Goal: Task Accomplishment & Management: Manage account settings

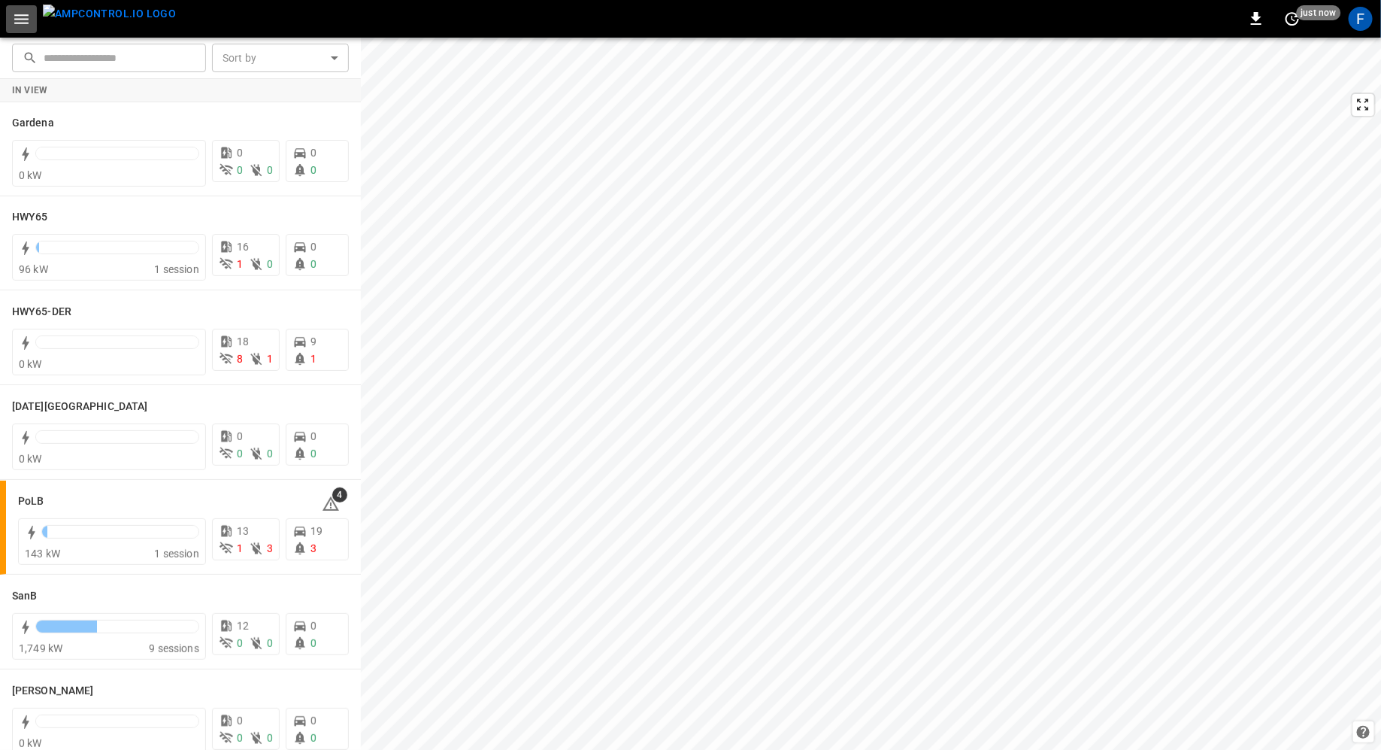
click at [16, 23] on icon "button" at bounding box center [21, 19] width 14 height 10
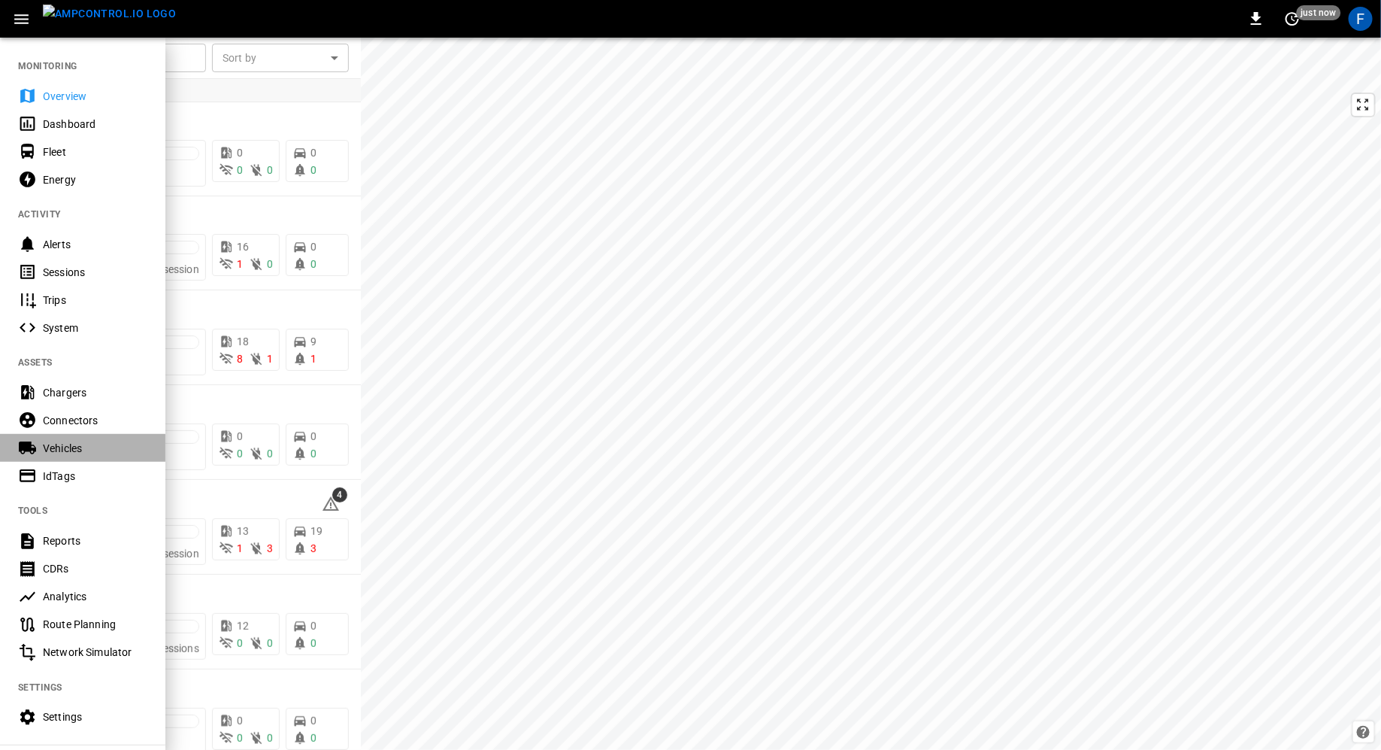
click at [56, 450] on div "Vehicles" at bounding box center [95, 448] width 105 height 15
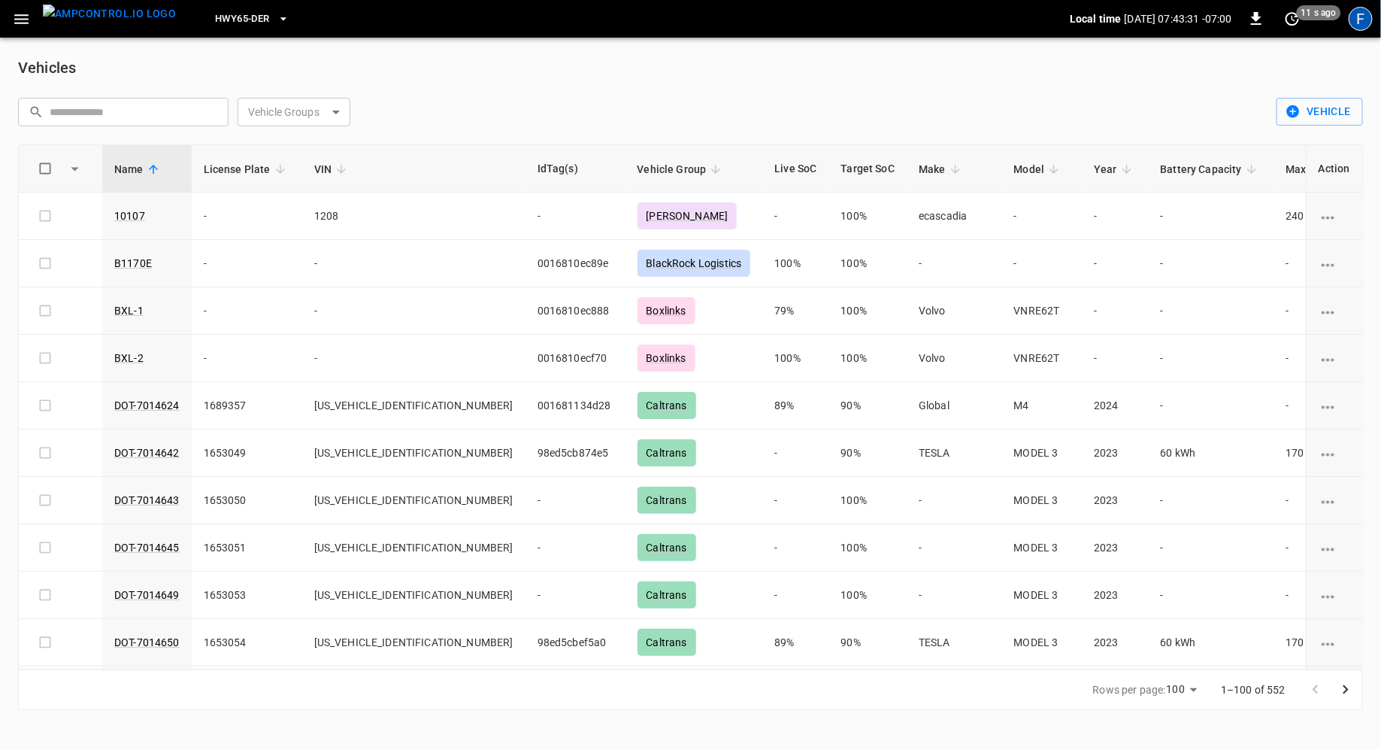
click at [1363, 19] on div "F" at bounding box center [1361, 19] width 24 height 24
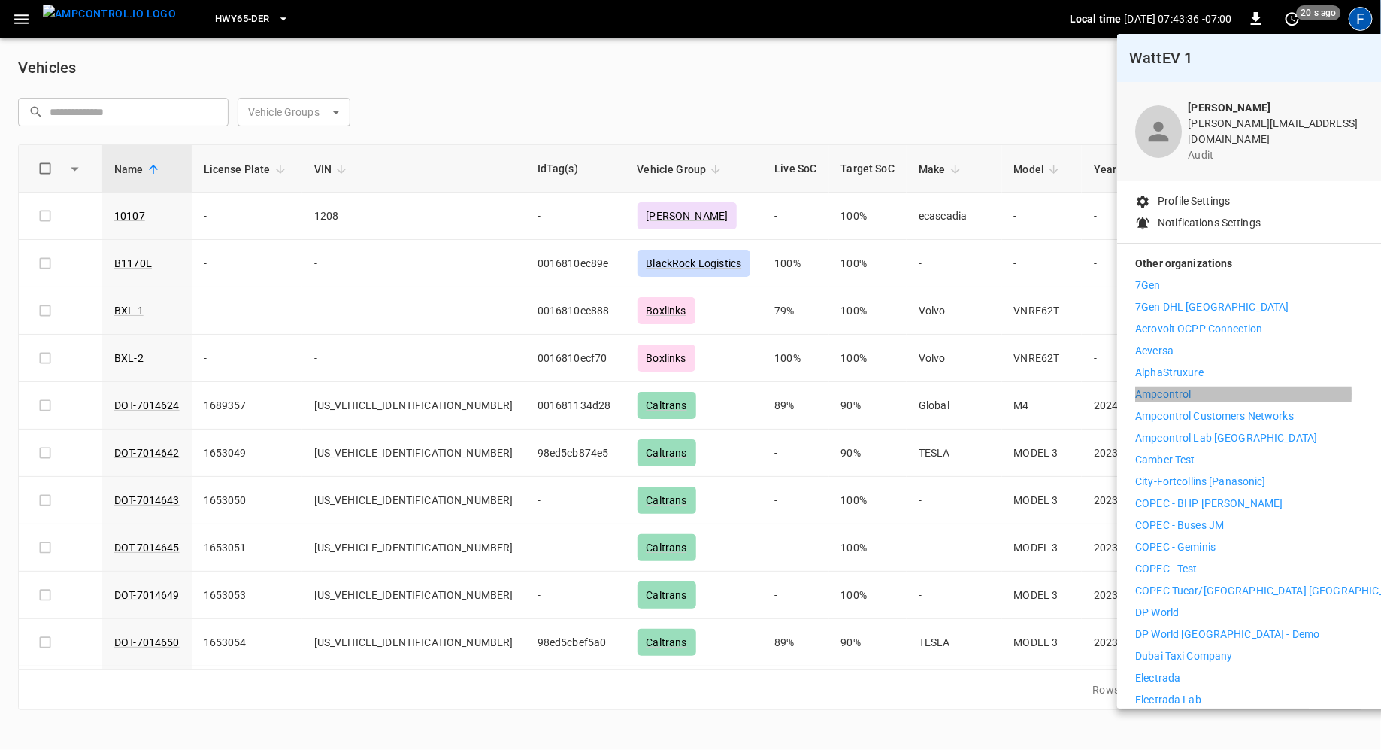
click at [1179, 387] on p "Ampcontrol" at bounding box center [1164, 395] width 56 height 16
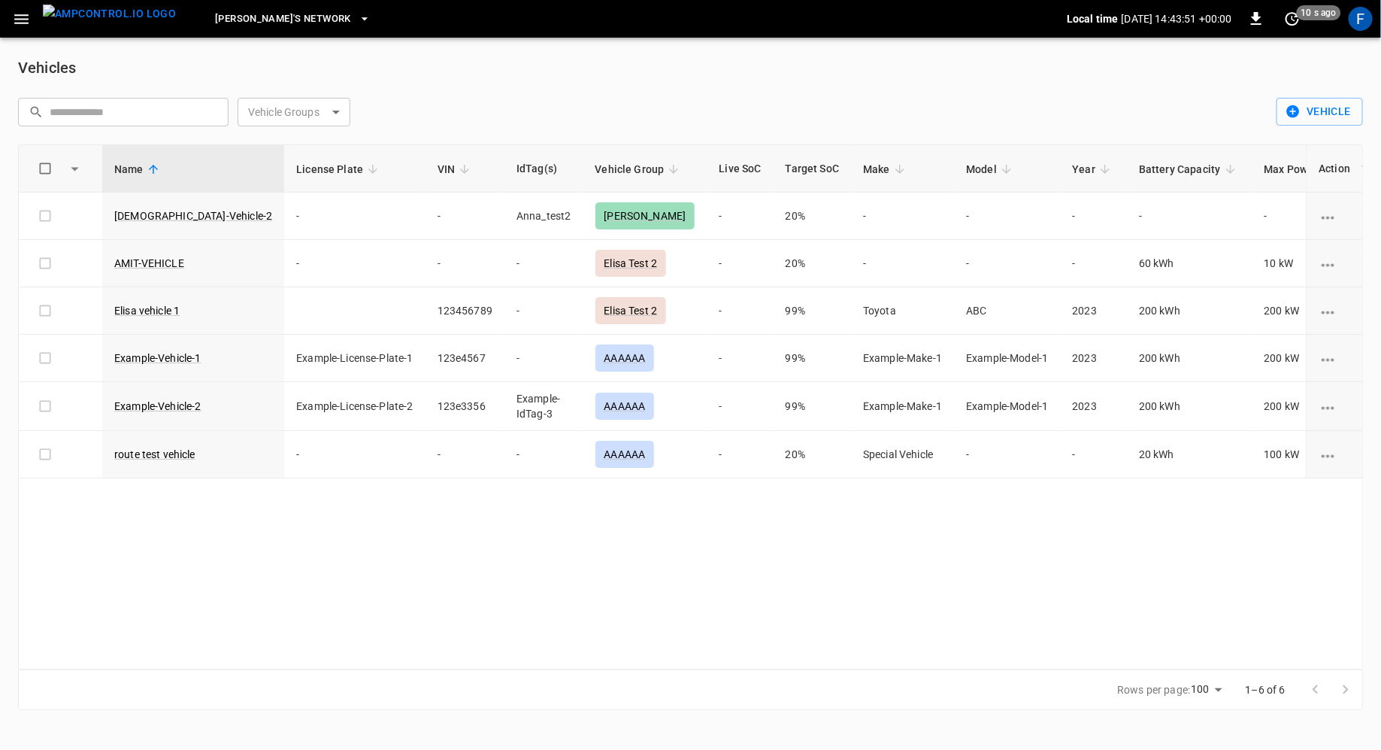
click at [22, 25] on icon "button" at bounding box center [21, 19] width 19 height 19
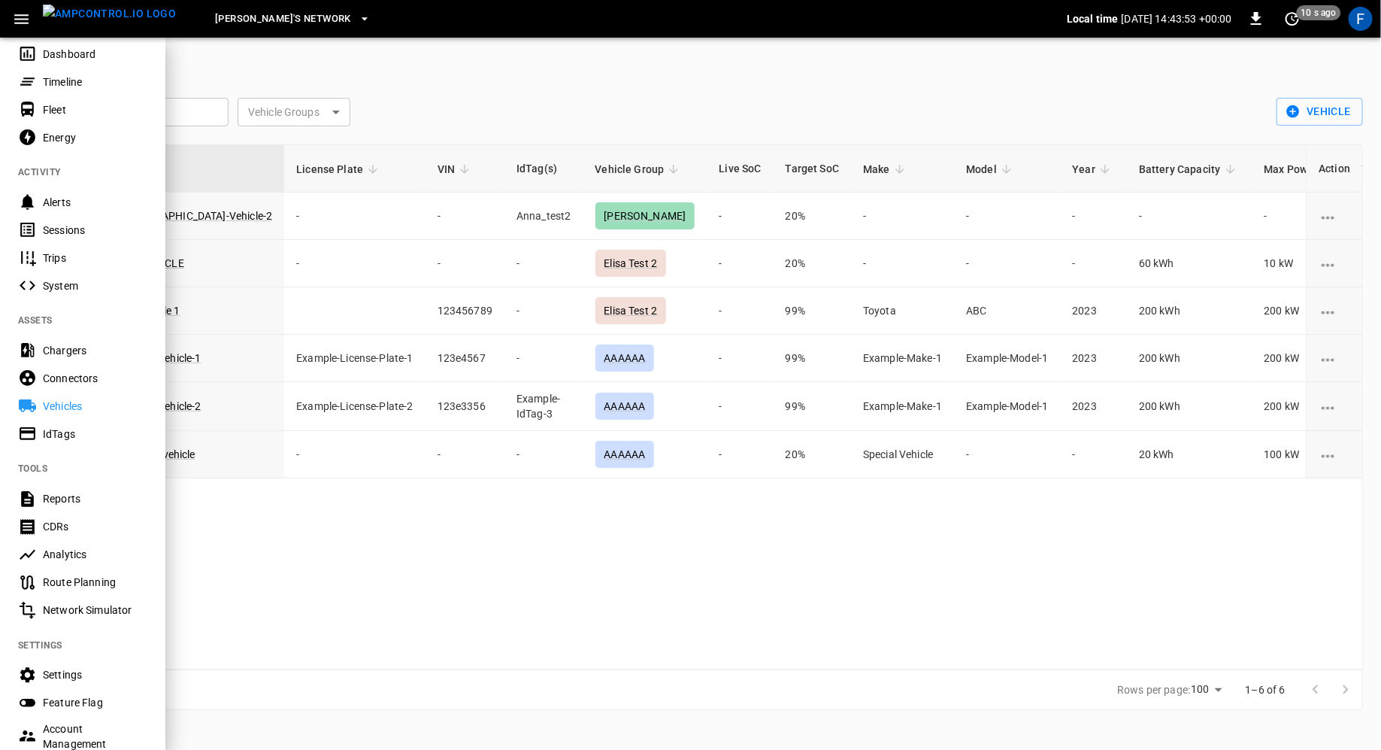
scroll to position [203, 0]
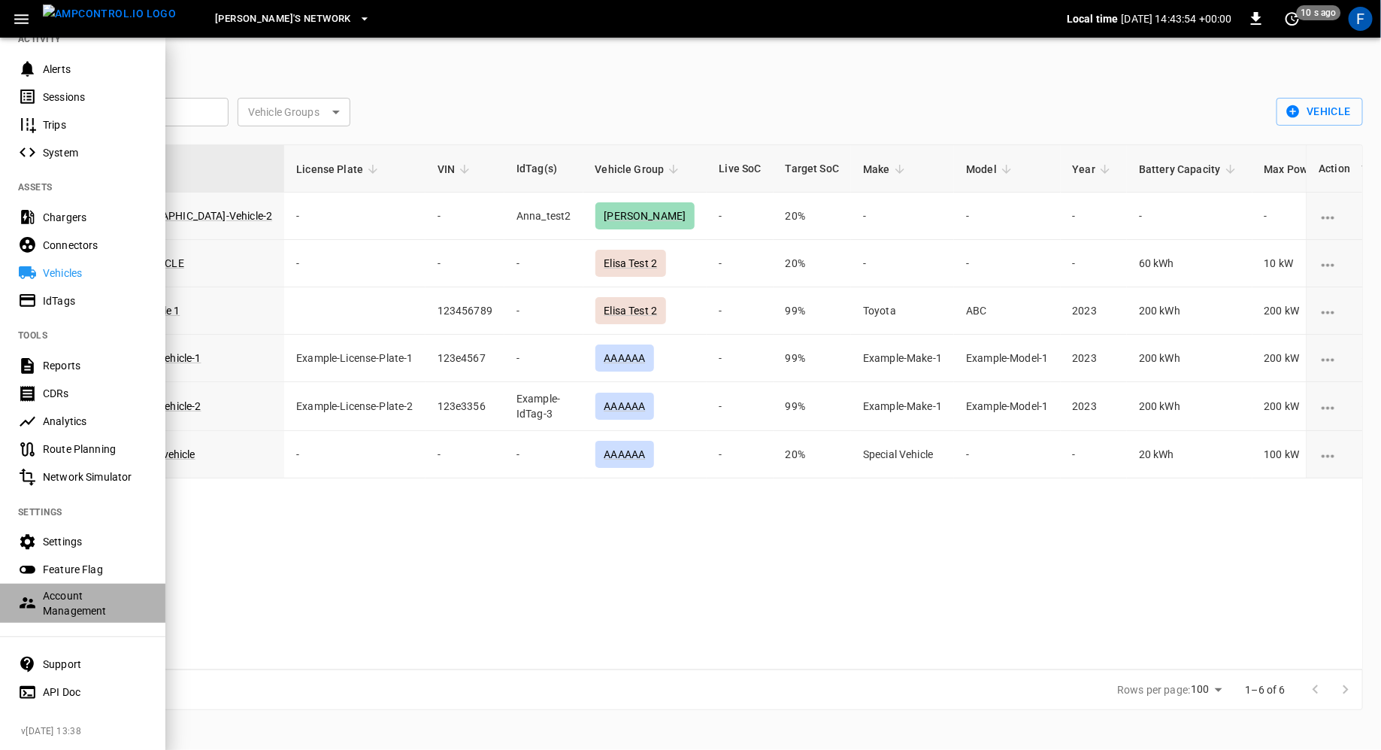
click at [99, 588] on div "Account Management" at bounding box center [95, 603] width 105 height 30
